Goal: Transaction & Acquisition: Obtain resource

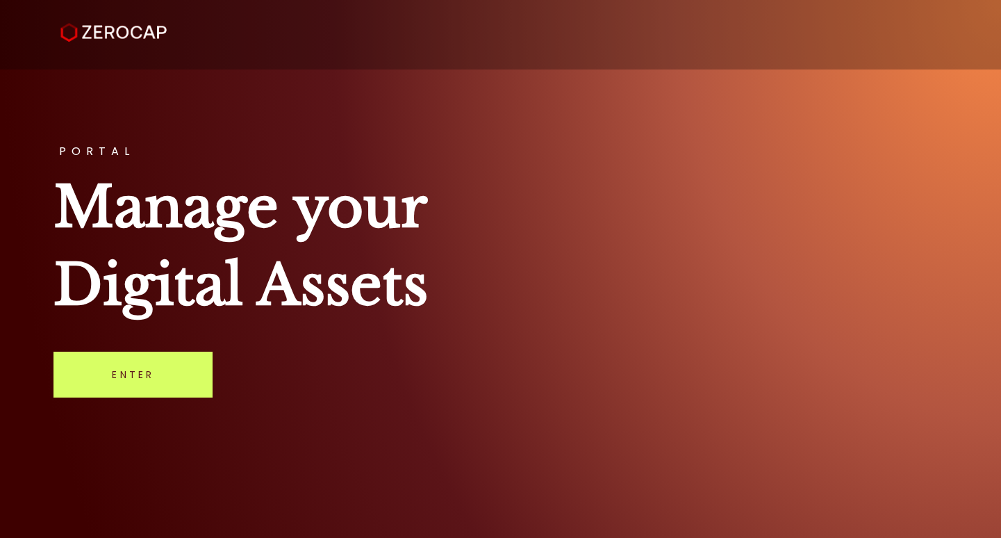
click at [192, 379] on link "Enter" at bounding box center [132, 374] width 159 height 46
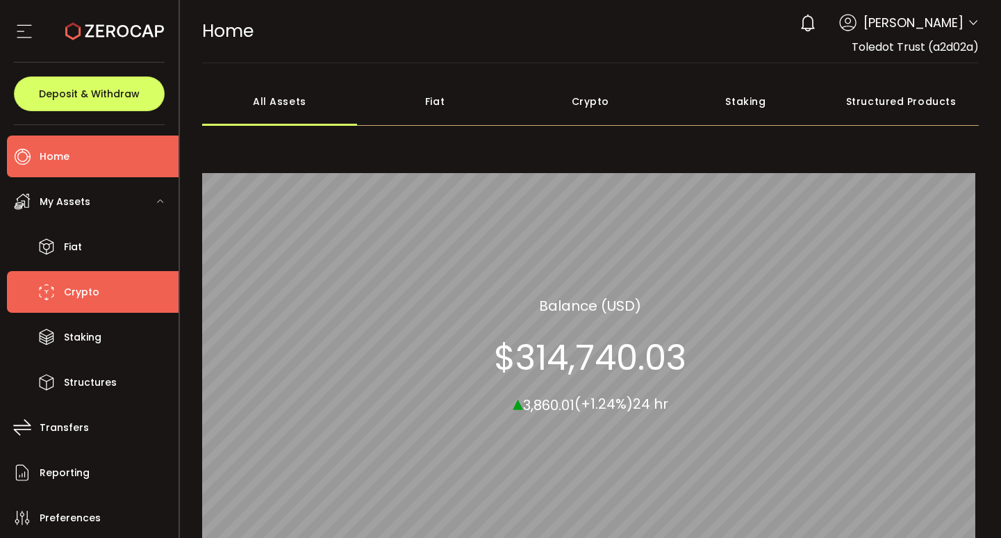
click at [114, 301] on li "Crypto" at bounding box center [93, 292] width 172 height 42
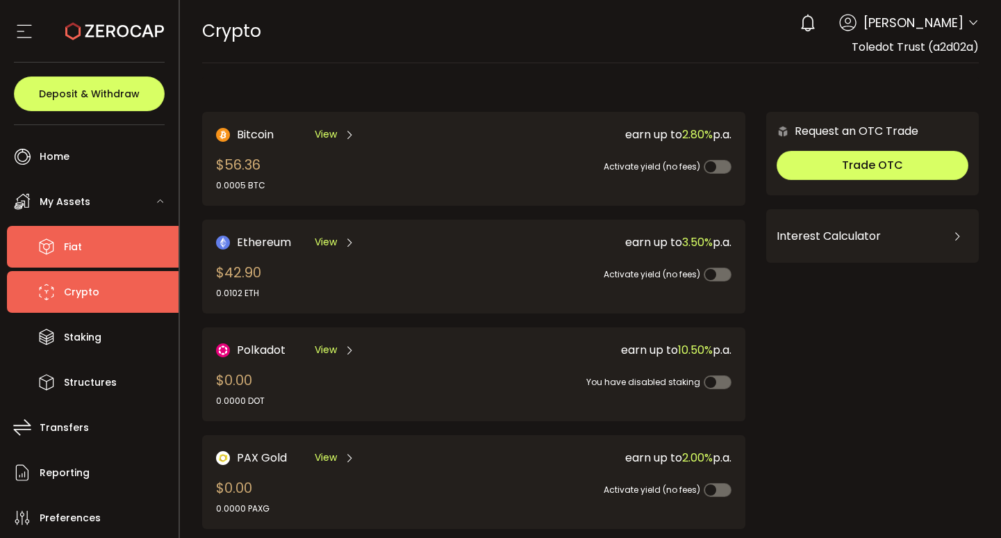
click at [96, 249] on li "Fiat" at bounding box center [93, 247] width 172 height 42
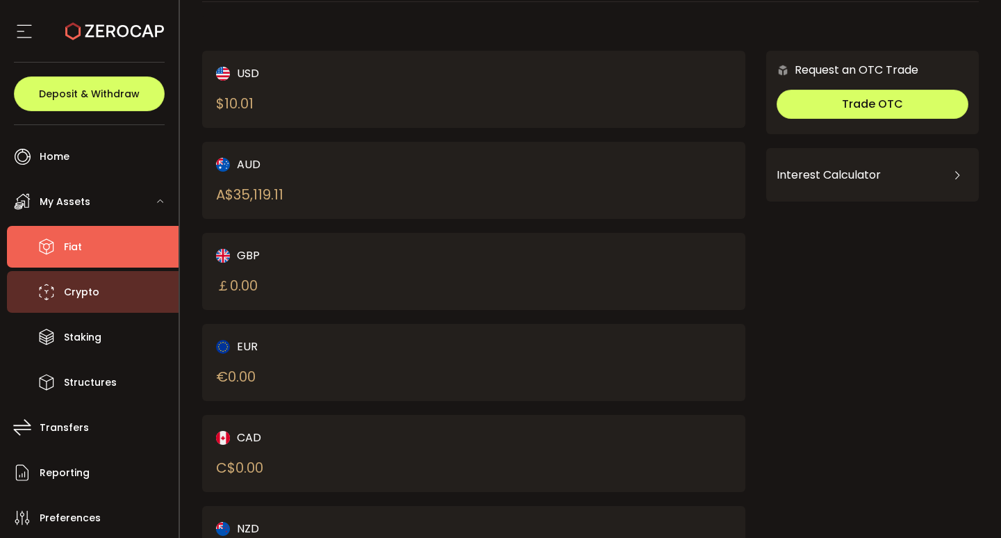
scroll to position [80, 0]
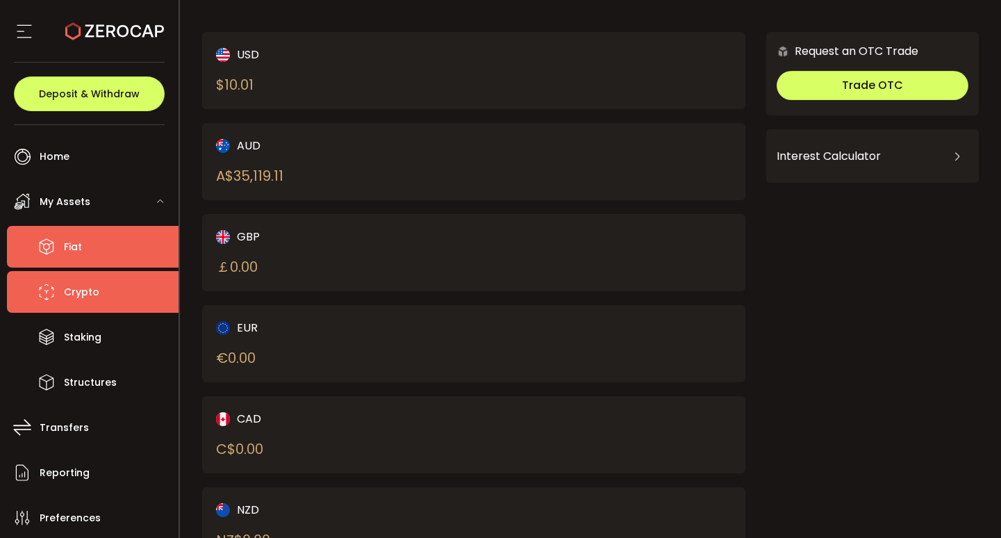
click at [131, 292] on li "Crypto" at bounding box center [93, 292] width 172 height 42
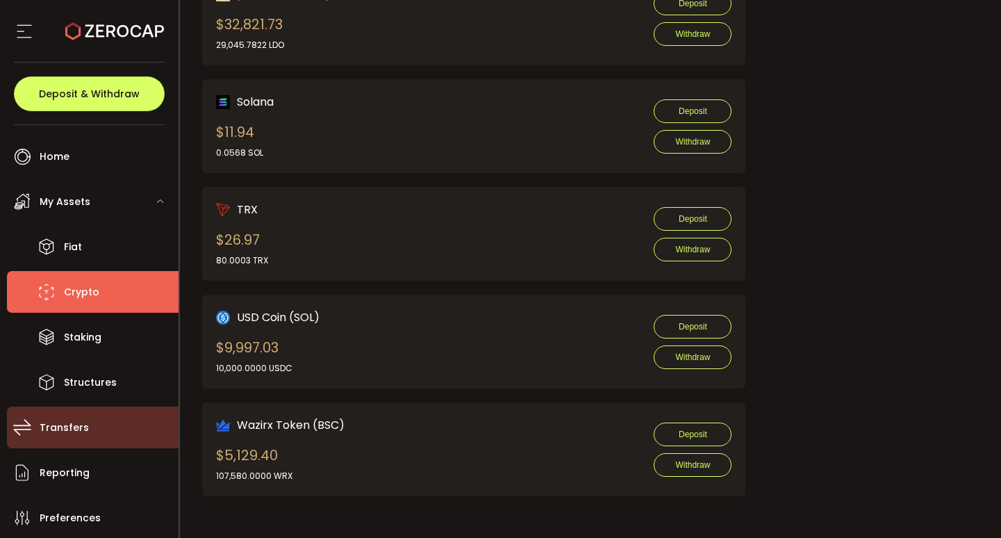
scroll to position [86, 0]
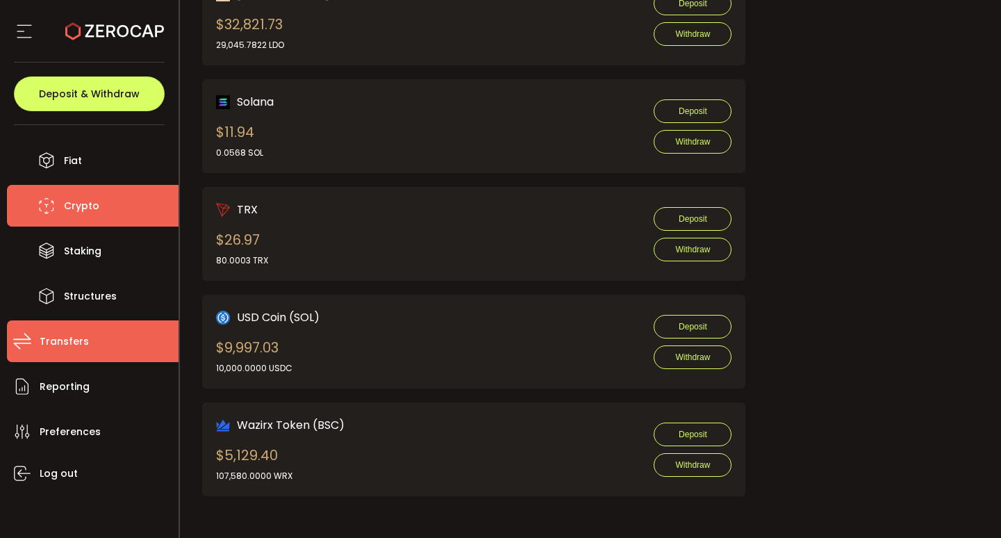
click at [74, 337] on span "Transfers" at bounding box center [64, 341] width 49 height 20
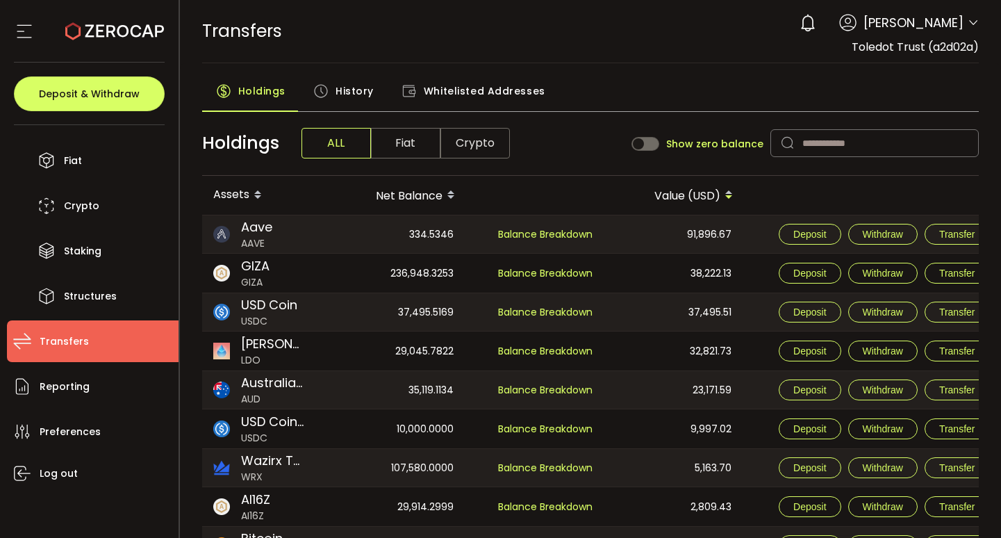
click at [419, 141] on span "Fiat" at bounding box center [405, 143] width 69 height 31
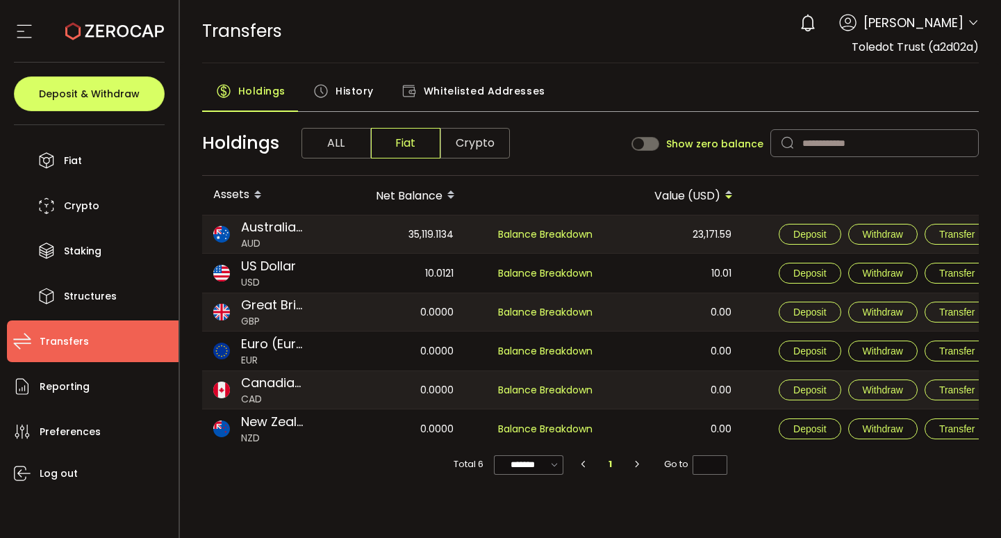
click at [397, 306] on div "0.0000" at bounding box center [396, 312] width 138 height 38
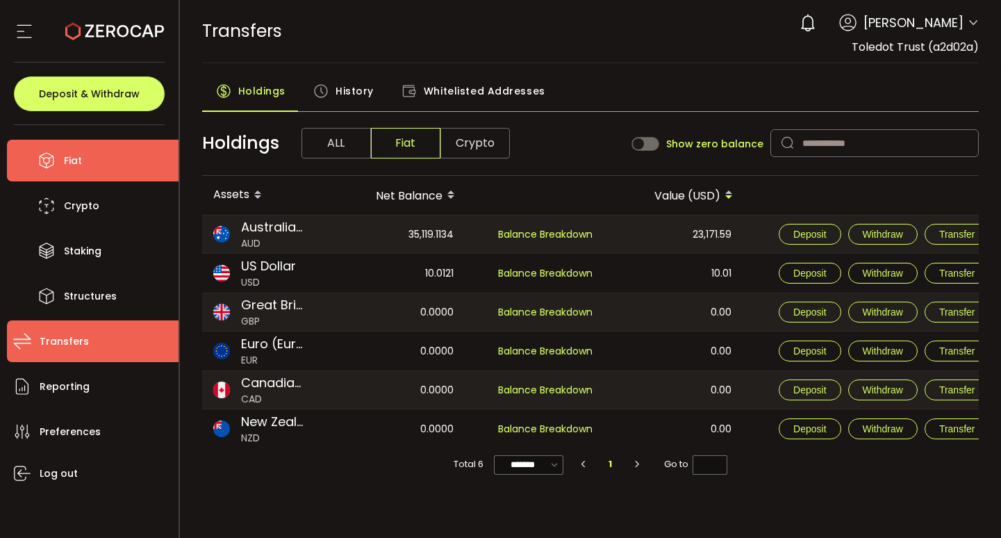
click at [74, 162] on span "Fiat" at bounding box center [73, 161] width 18 height 20
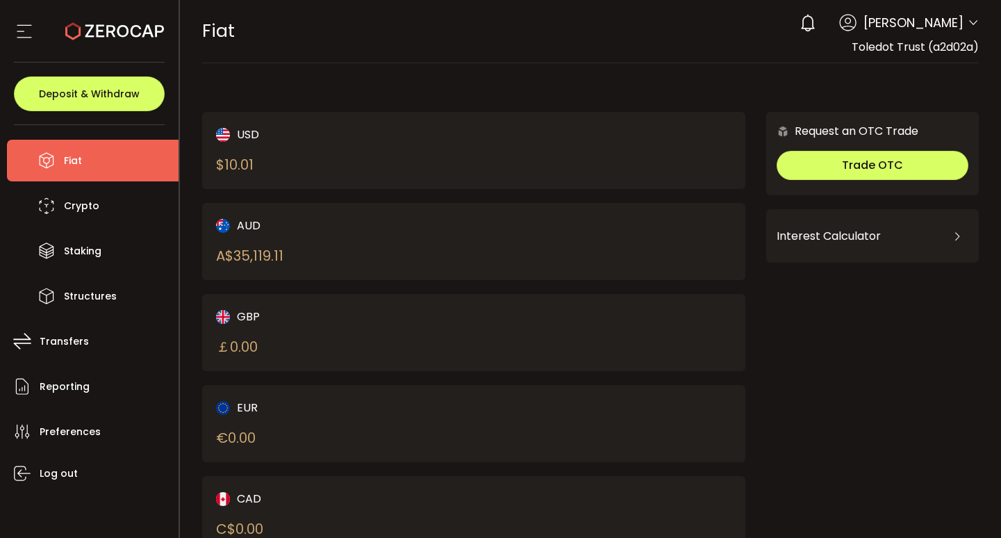
click at [372, 242] on div "AUD A$ 35,119.11" at bounding box center [332, 241] width 232 height 49
click at [361, 248] on div "AUD A$ 35,119.11" at bounding box center [332, 241] width 232 height 49
click at [383, 248] on div "AUD A$ 35,119.11" at bounding box center [332, 241] width 232 height 49
click at [423, 250] on div "AUD A$ 35,119.11" at bounding box center [332, 241] width 232 height 49
click at [321, 237] on div "AUD A$ 35,119.11" at bounding box center [332, 241] width 232 height 49
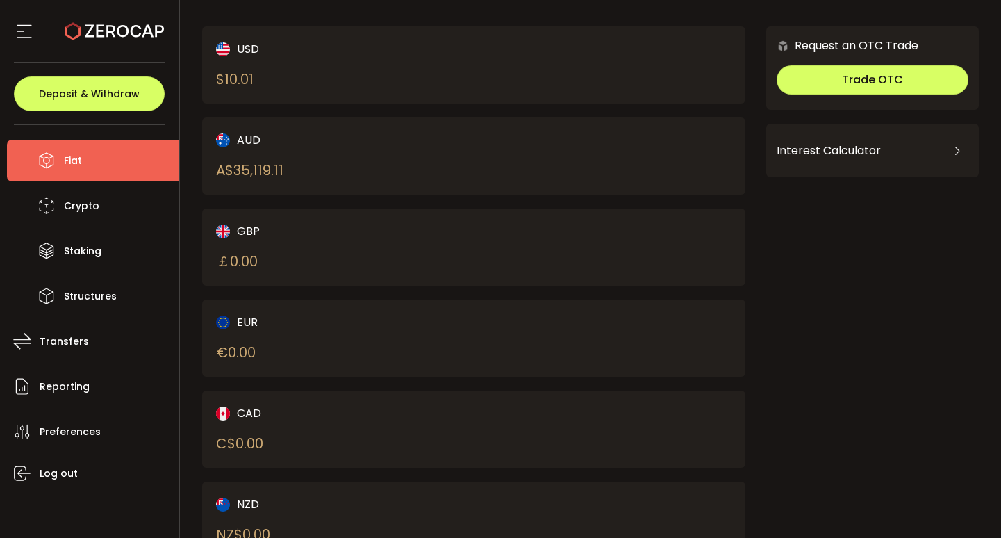
scroll to position [90, 0]
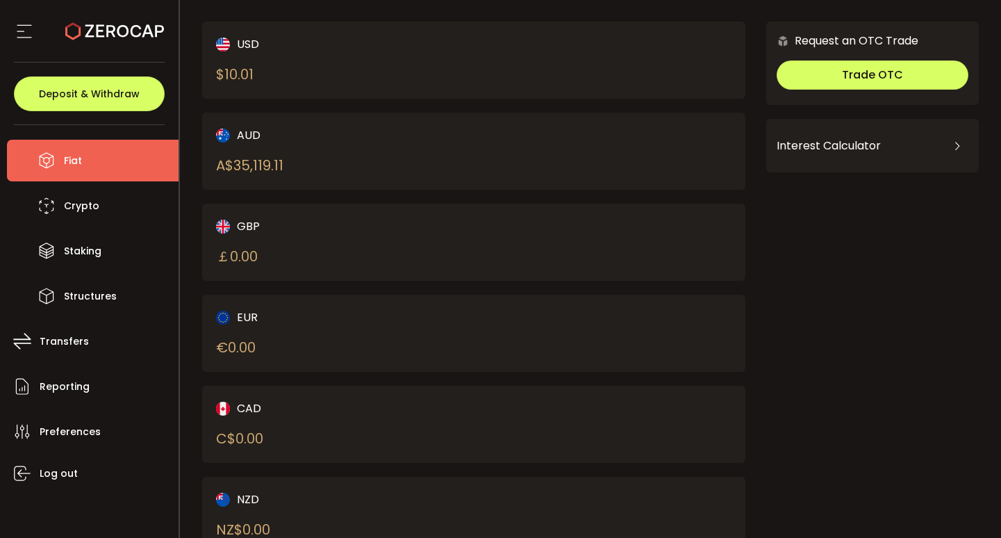
click at [275, 161] on div "A$ 35,119.11" at bounding box center [249, 165] width 67 height 21
click at [100, 97] on span "Deposit & Withdraw" at bounding box center [89, 94] width 101 height 10
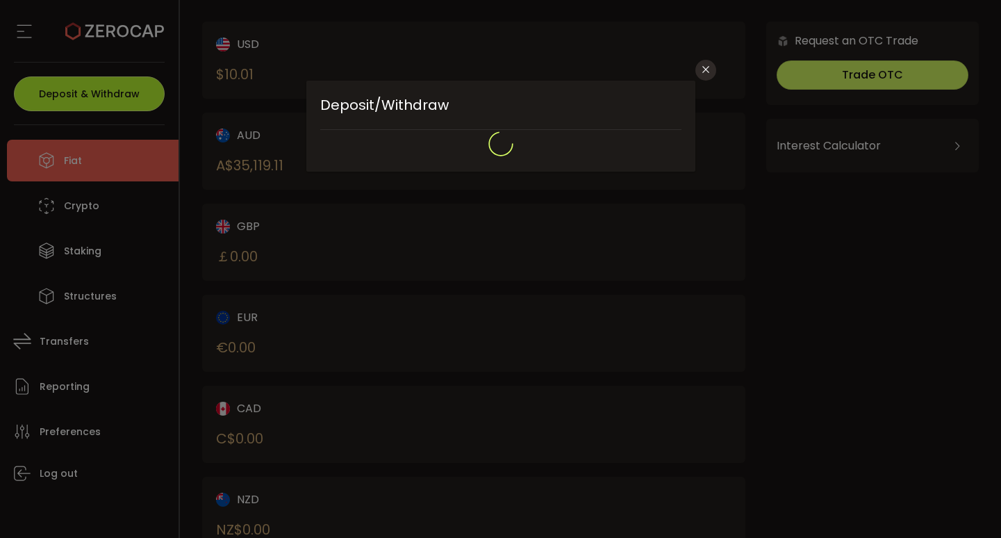
type input "**********"
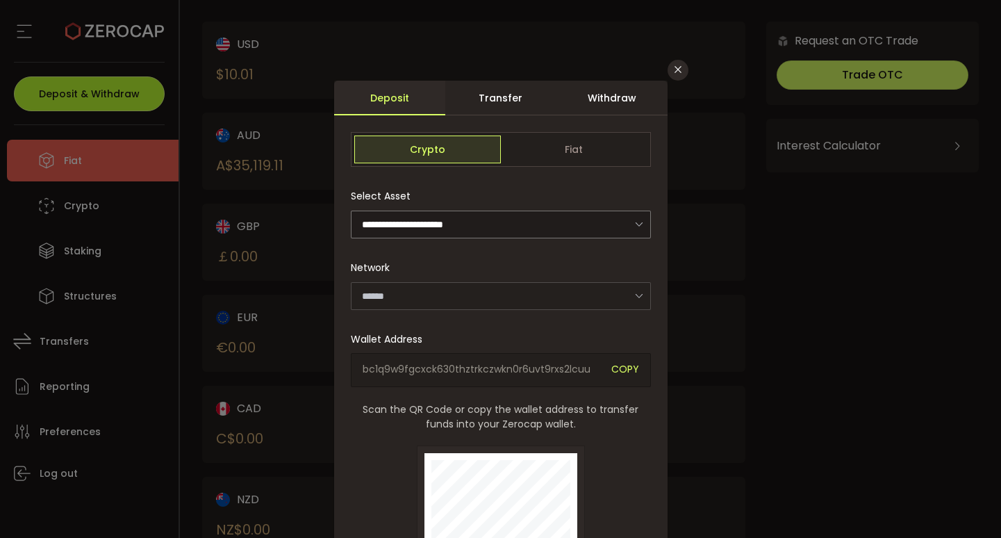
type input "*******"
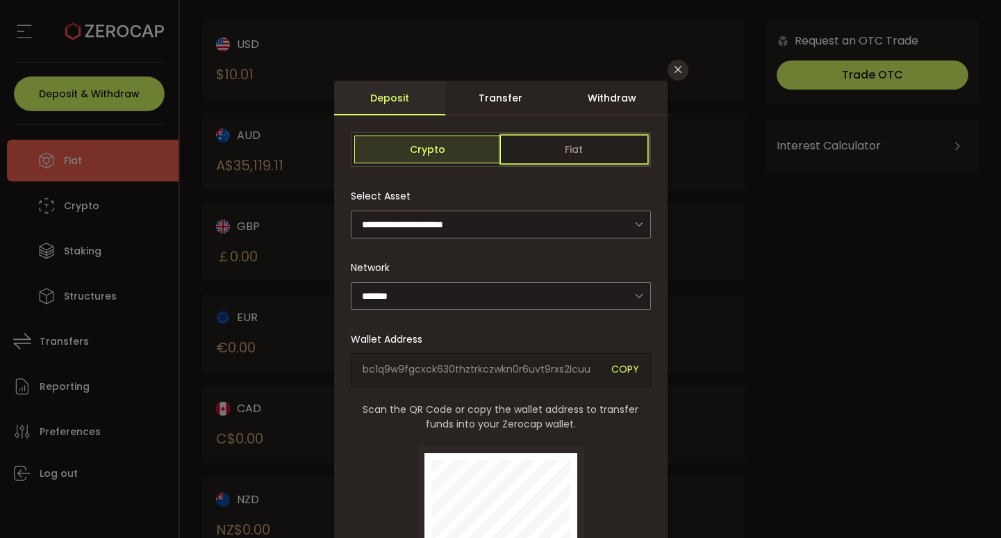
click at [537, 148] on span "Fiat" at bounding box center [574, 149] width 147 height 28
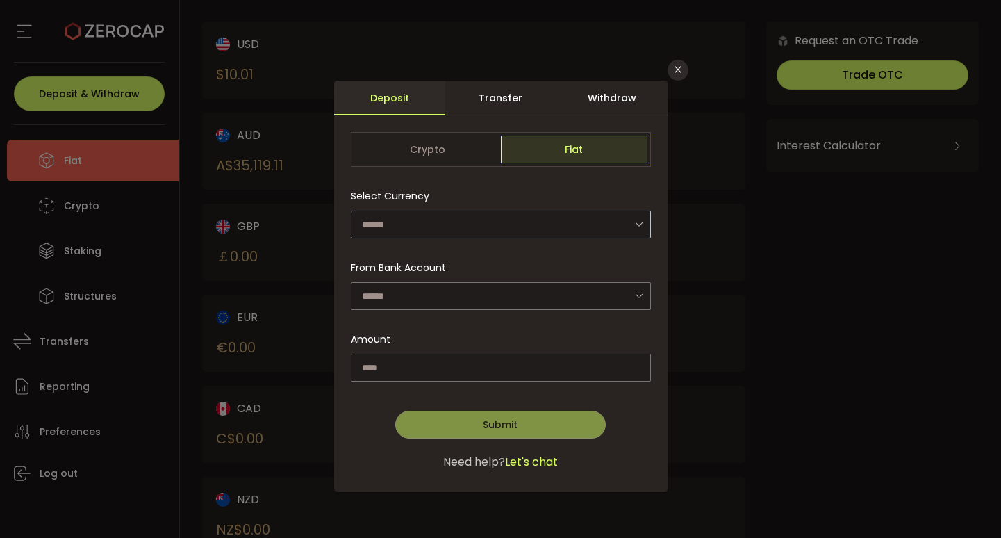
click at [635, 227] on icon "dialog" at bounding box center [638, 224] width 17 height 28
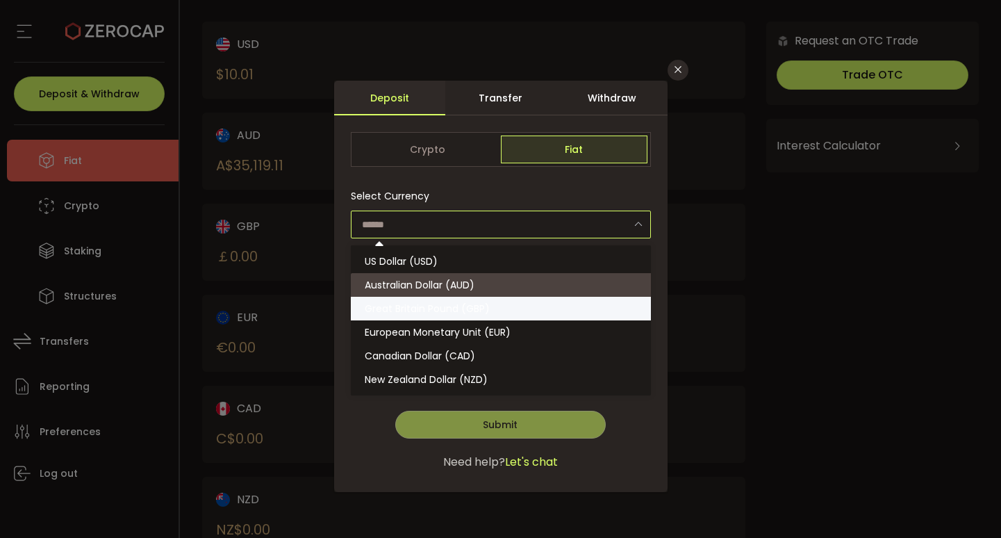
click at [433, 291] on span "Australian Dollar (AUD)" at bounding box center [420, 285] width 110 height 14
type input "**********"
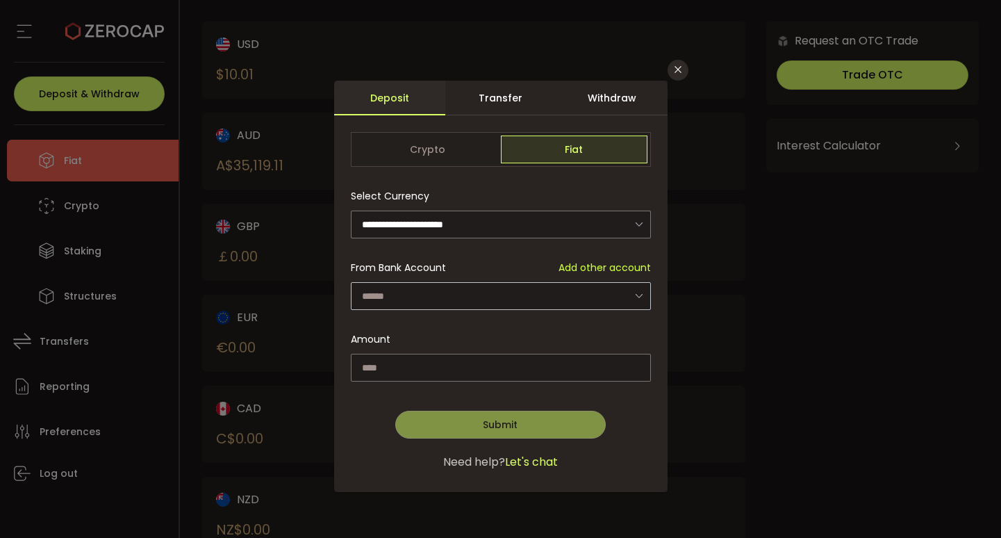
click at [637, 294] on icon "dialog" at bounding box center [638, 295] width 17 height 28
click at [550, 325] on span "Toledot Trust PTY LTD ATF Toledot Trust - AUD - 6195" at bounding box center [493, 332] width 257 height 14
type input "**********"
click at [474, 360] on input "dialog" at bounding box center [501, 367] width 300 height 28
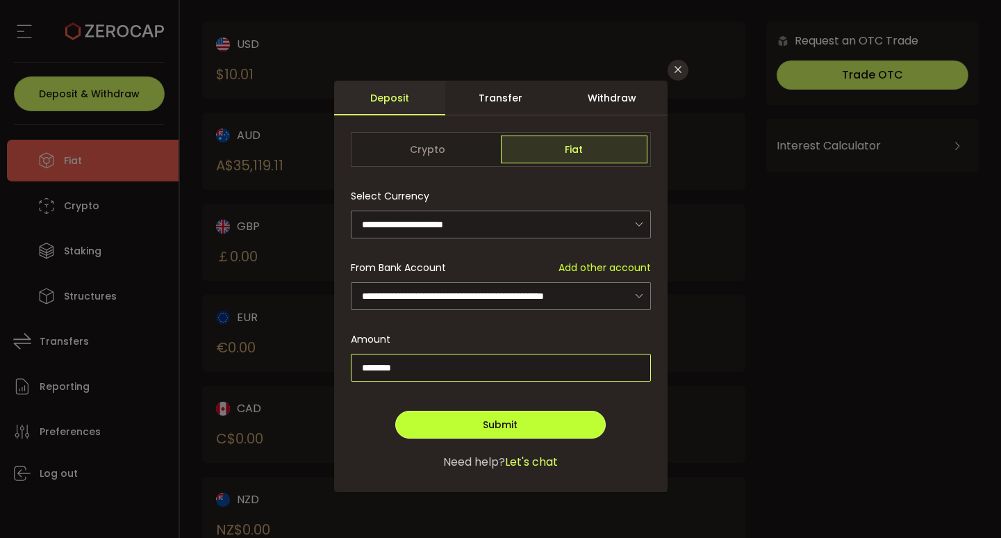
type input "********"
click at [483, 427] on span "Submit" at bounding box center [500, 424] width 35 height 14
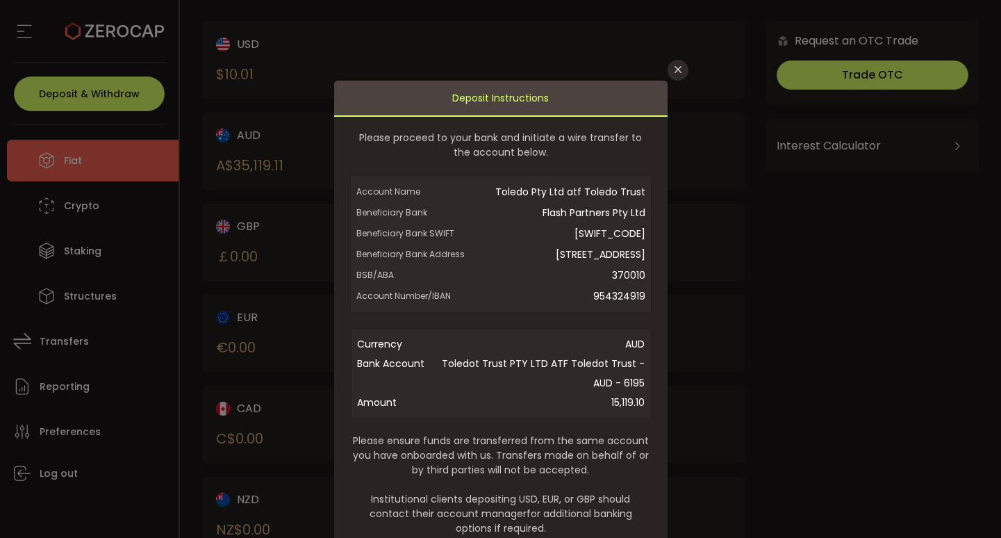
scroll to position [164, 0]
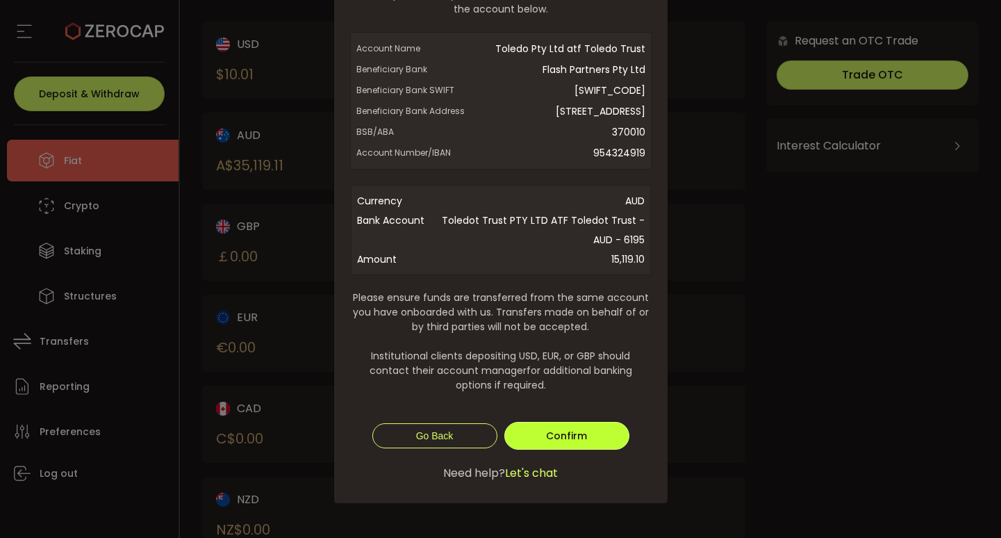
click at [549, 438] on span "Confirm" at bounding box center [566, 435] width 41 height 14
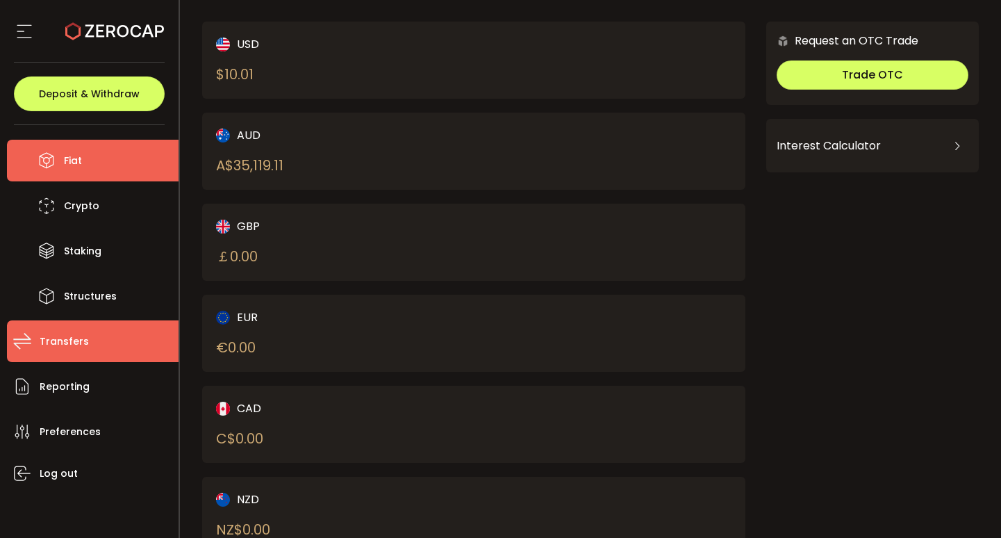
click at [72, 344] on span "Transfers" at bounding box center [64, 341] width 49 height 20
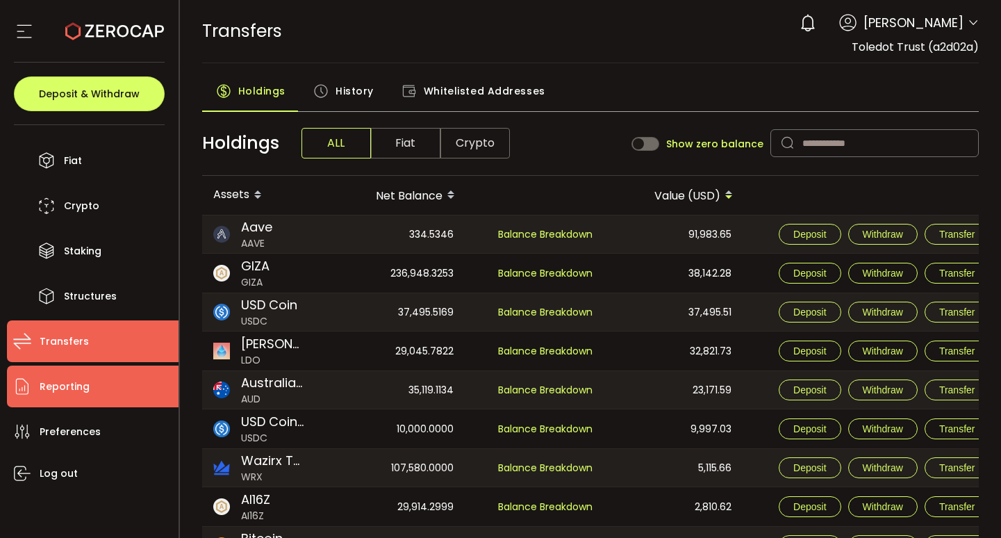
click at [67, 383] on span "Reporting" at bounding box center [65, 386] width 50 height 20
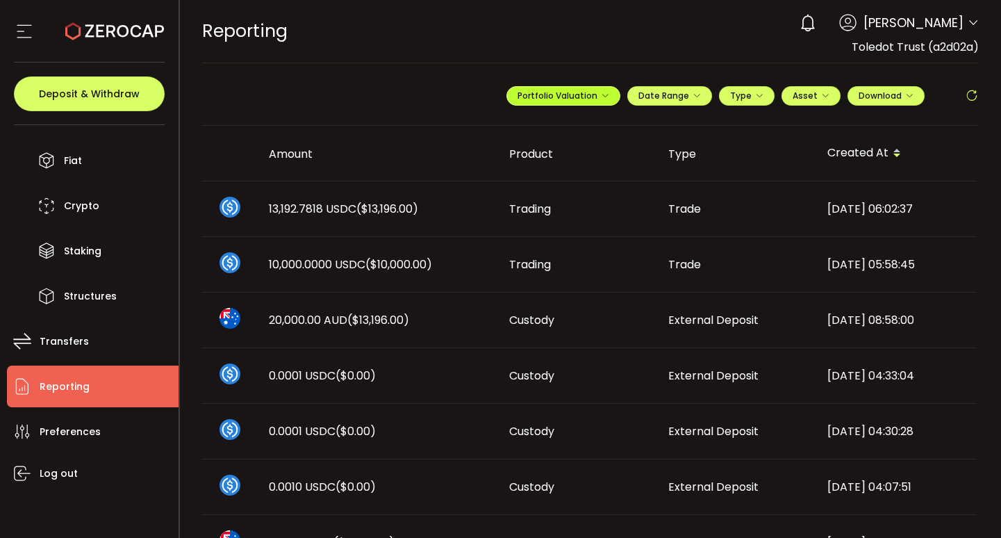
click at [601, 95] on icon "button" at bounding box center [605, 96] width 8 height 8
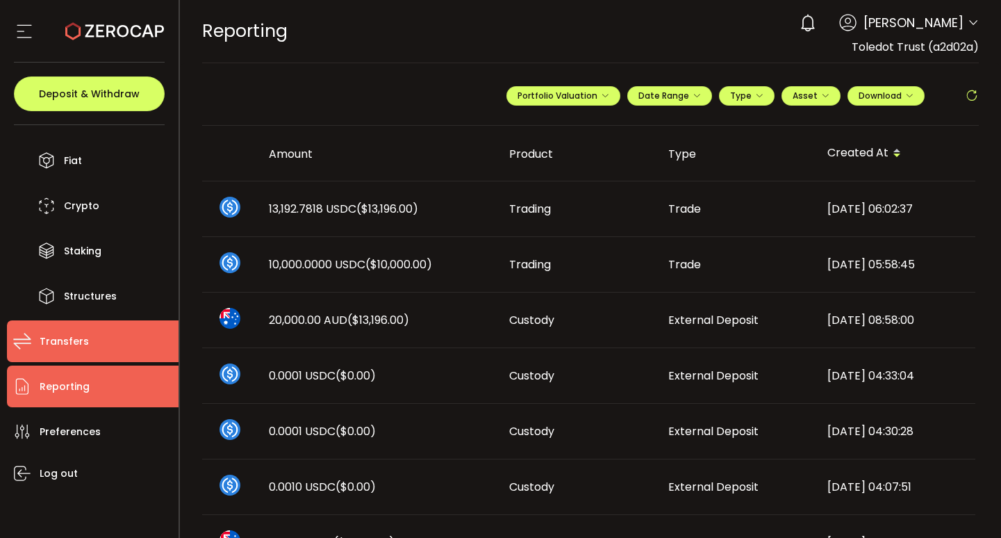
click at [60, 344] on span "Transfers" at bounding box center [64, 341] width 49 height 20
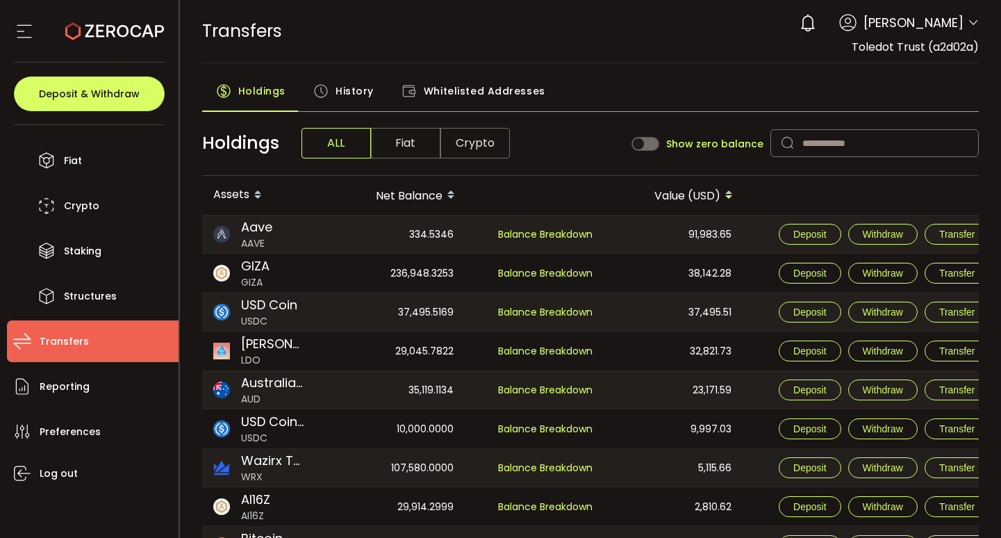
click at [396, 135] on span "Fiat" at bounding box center [405, 143] width 69 height 31
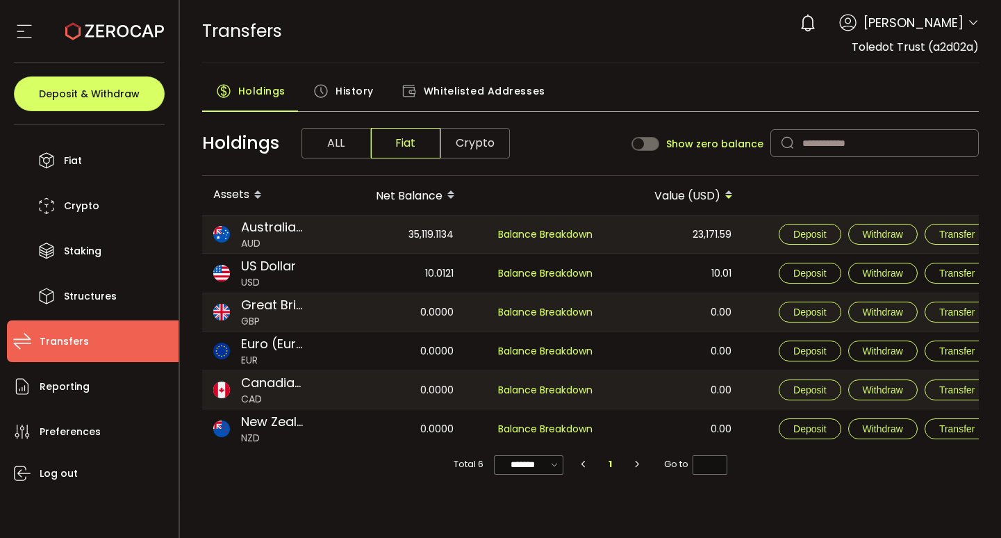
click at [353, 90] on span "History" at bounding box center [354, 91] width 38 height 28
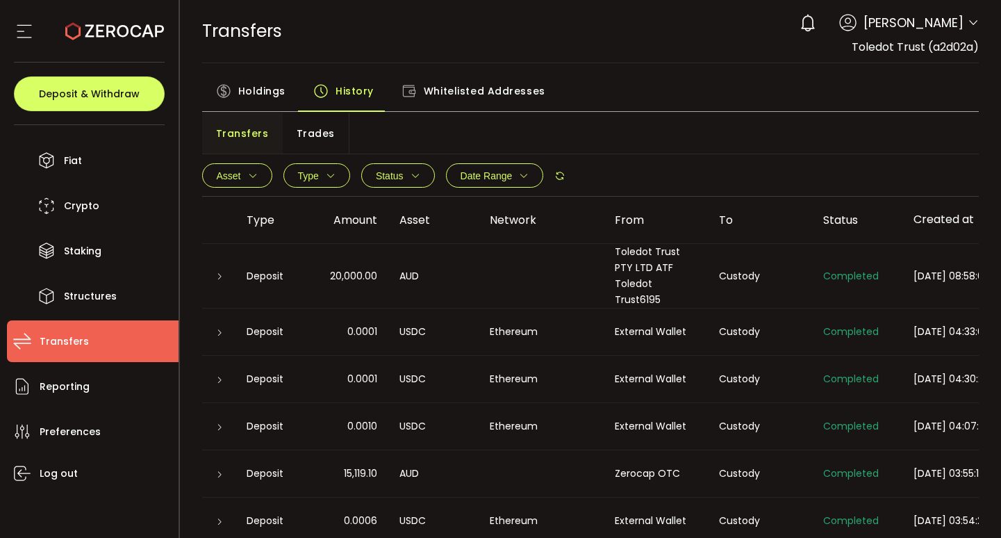
click at [247, 168] on button "Asset" at bounding box center [237, 175] width 70 height 24
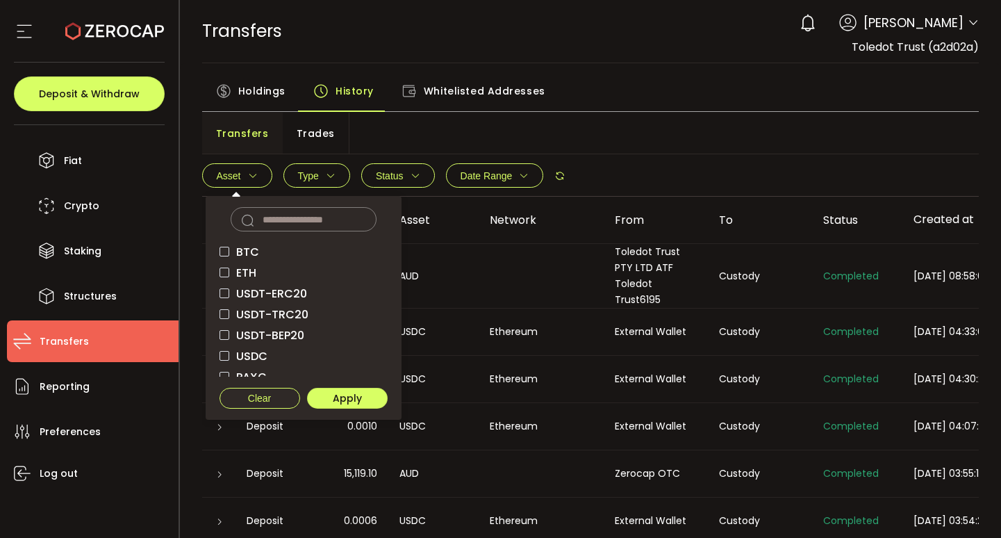
click at [247, 168] on button "Asset" at bounding box center [237, 175] width 70 height 24
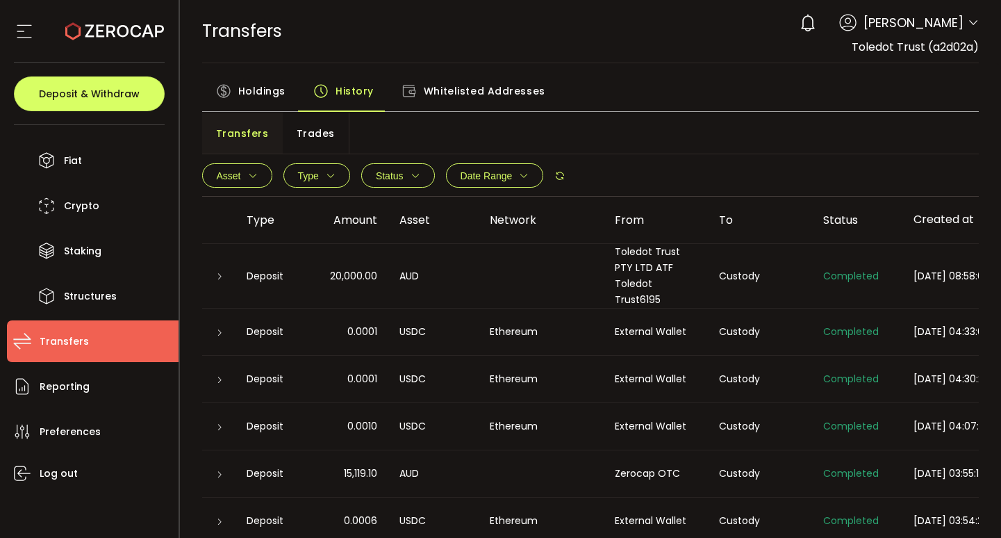
click at [260, 105] on div "Holdings" at bounding box center [250, 94] width 97 height 35
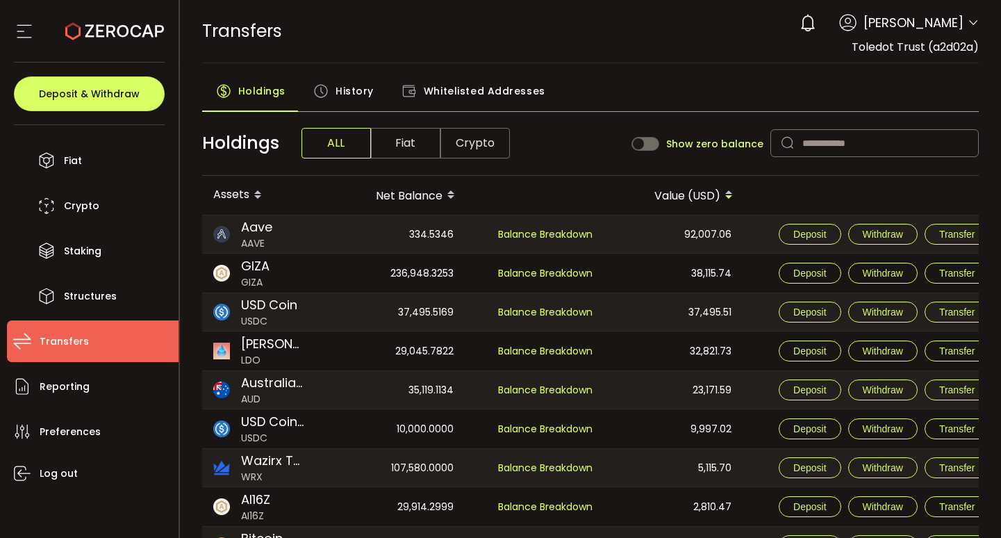
click at [403, 146] on span "Fiat" at bounding box center [405, 143] width 69 height 31
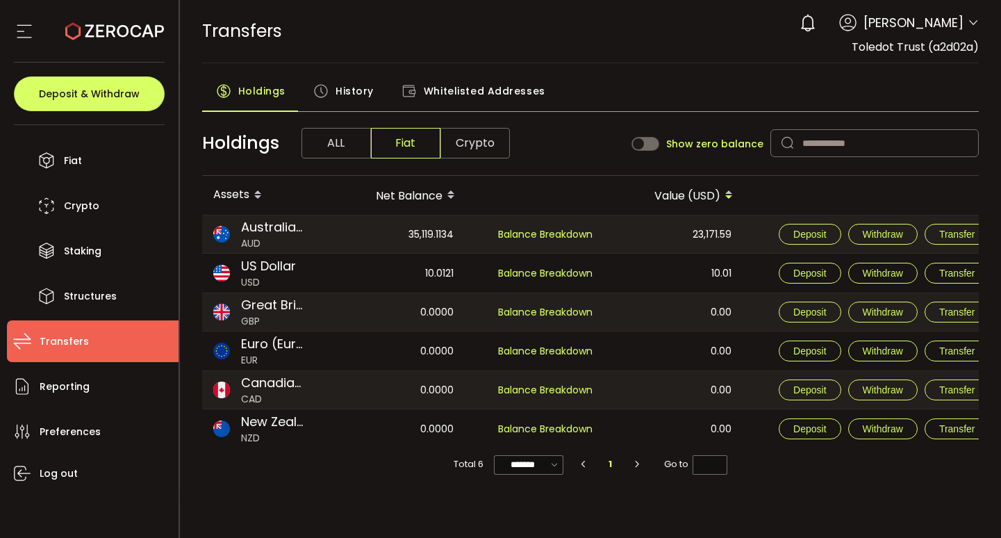
click at [464, 92] on span "Whitelisted Addresses" at bounding box center [485, 91] width 122 height 28
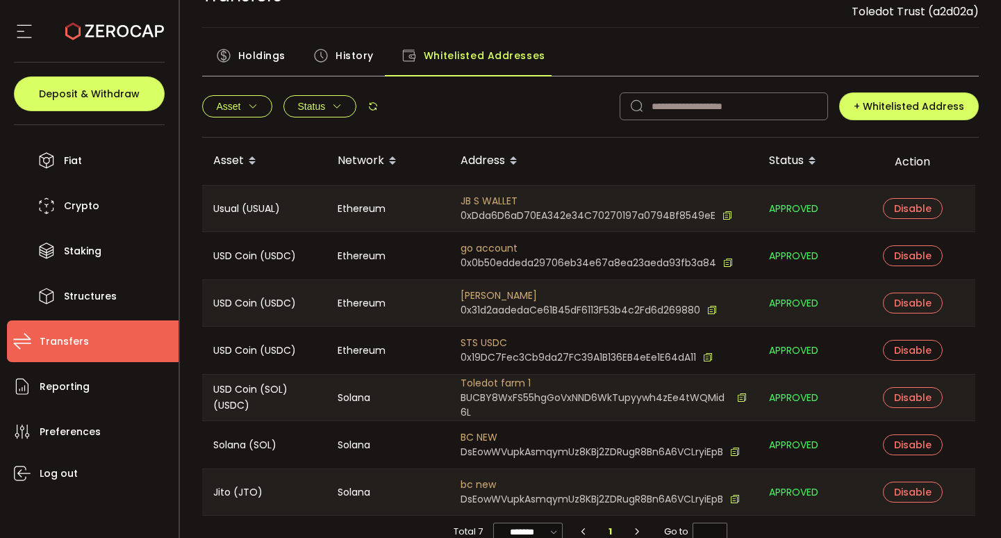
scroll to position [60, 0]
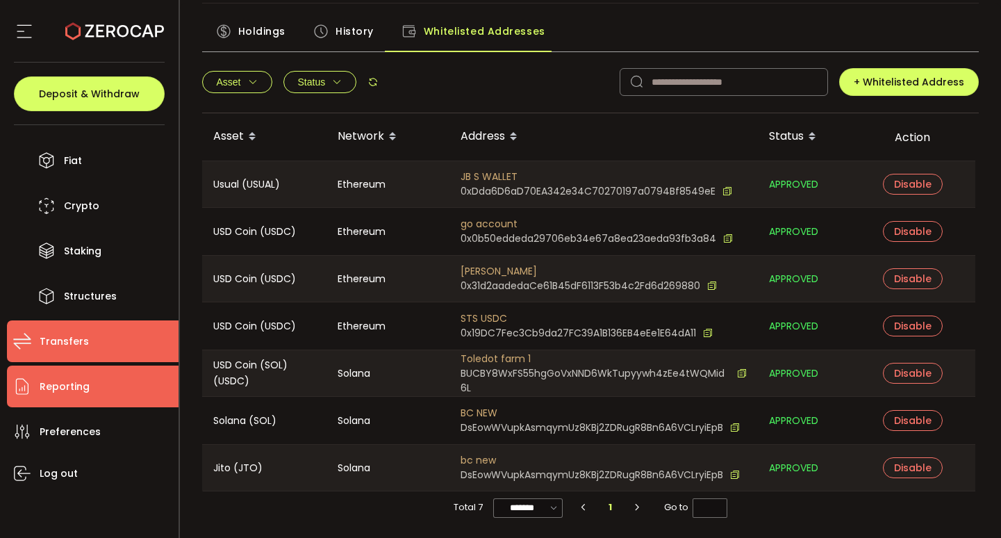
click at [71, 378] on span "Reporting" at bounding box center [65, 386] width 50 height 20
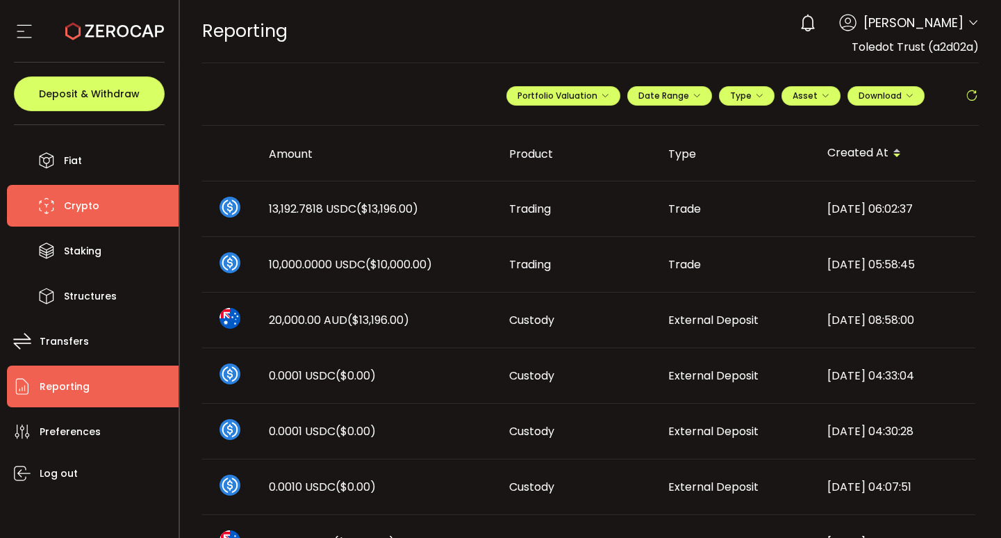
click at [121, 206] on li "Crypto" at bounding box center [93, 206] width 172 height 42
